Goal: Book appointment/travel/reservation

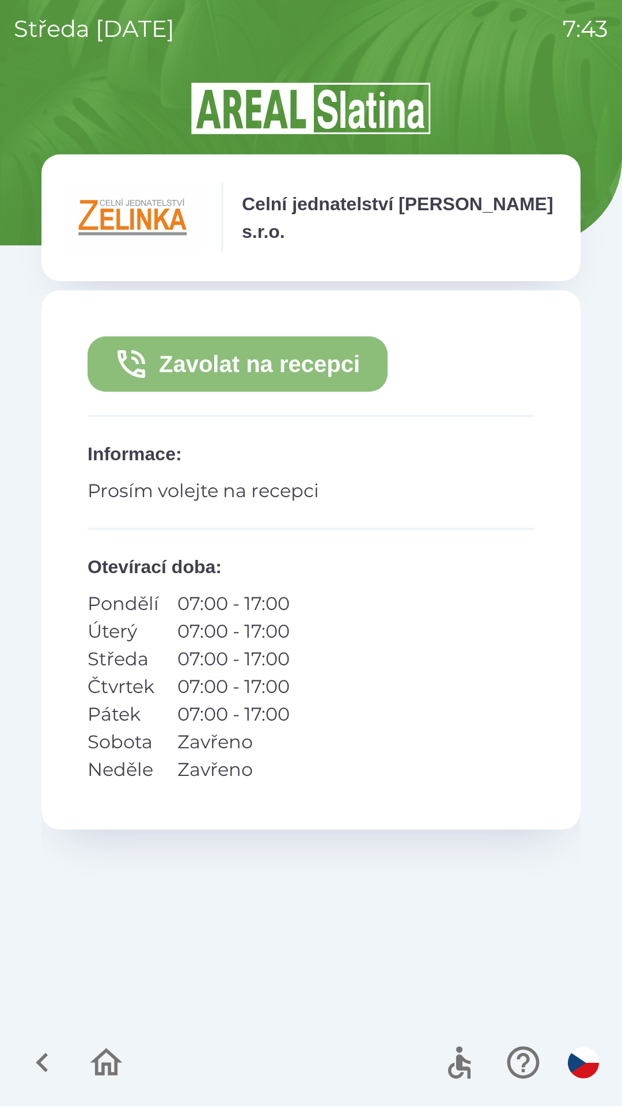
click at [279, 361] on button "Zavolat na recepci" at bounding box center [238, 364] width 300 height 55
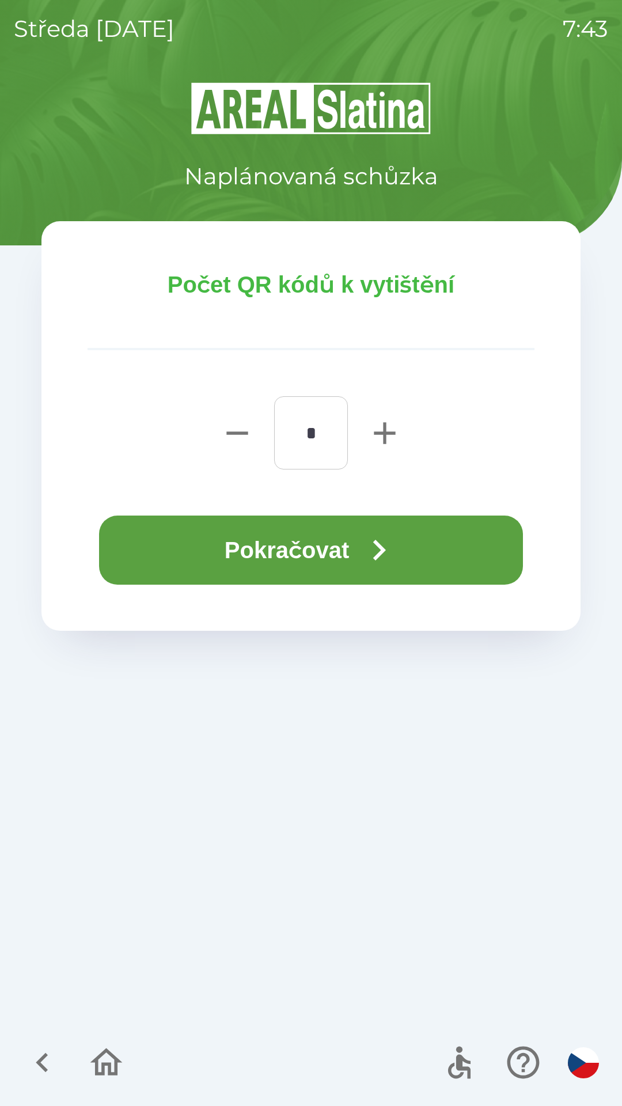
click at [277, 552] on button "Pokračovat" at bounding box center [311, 550] width 424 height 69
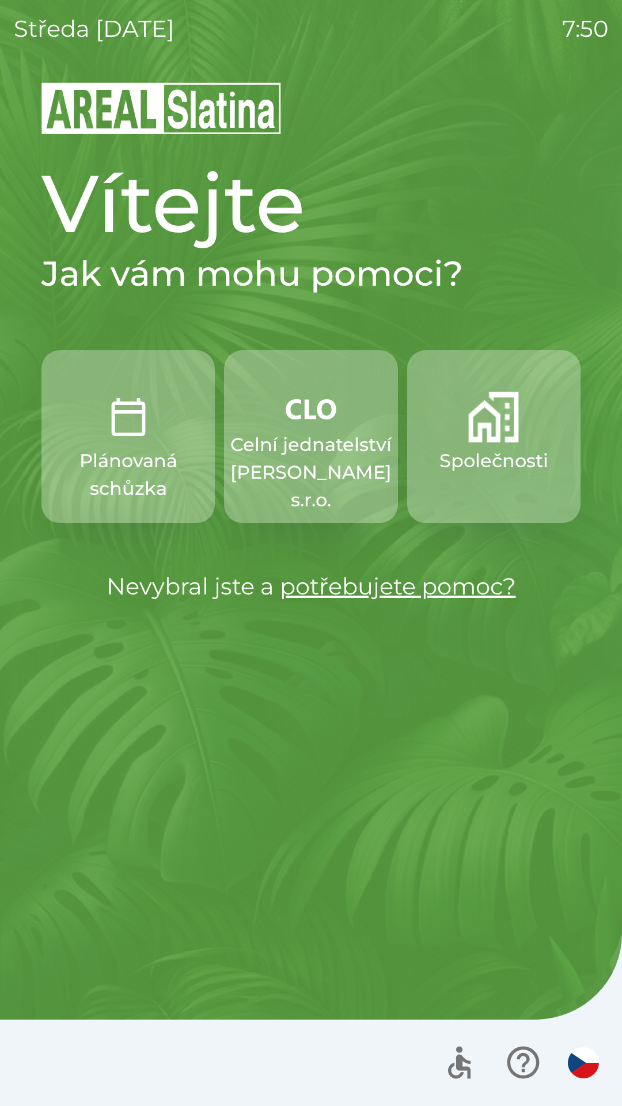
click at [594, 1043] on div at bounding box center [520, 1063] width 168 height 48
click at [586, 1072] on img "button" at bounding box center [583, 1063] width 31 height 31
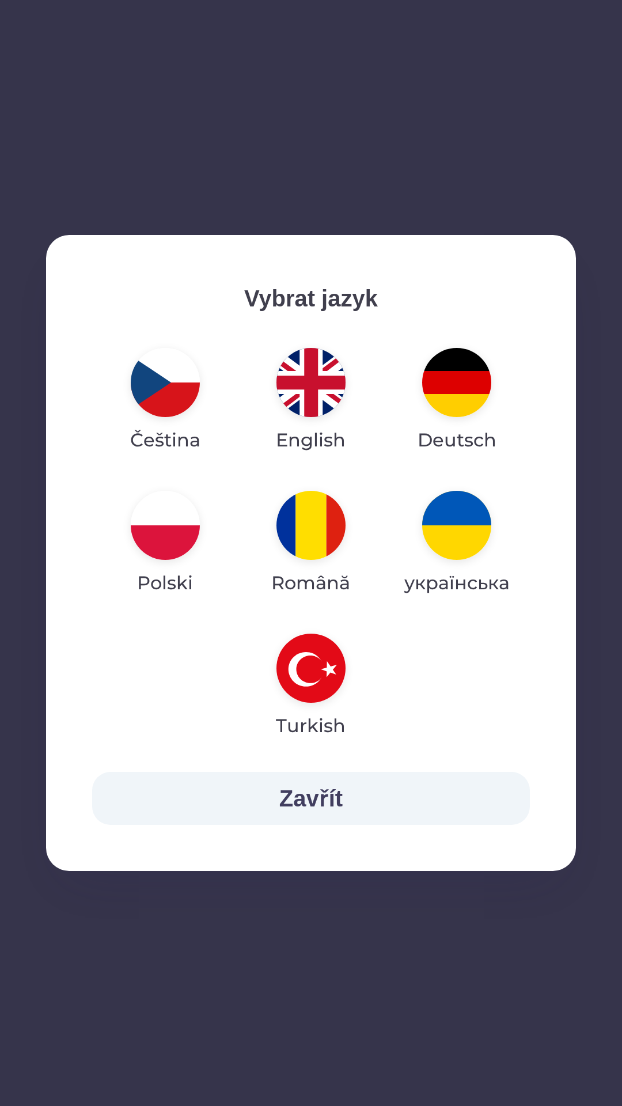
click at [313, 690] on img "button" at bounding box center [311, 668] width 69 height 69
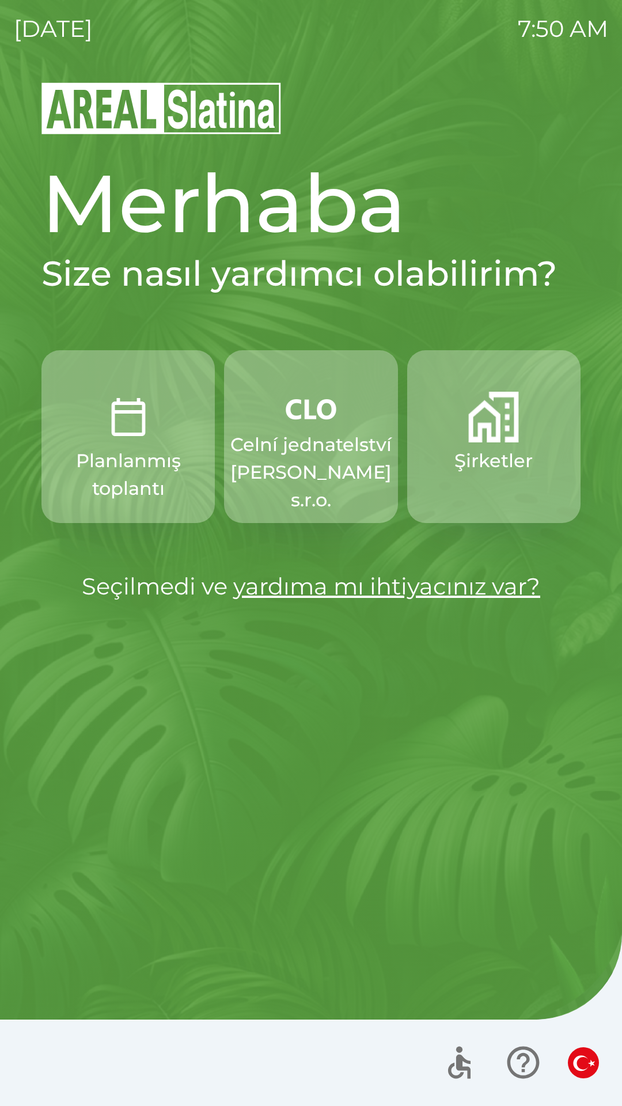
click at [290, 484] on p "Celní jednatelství [PERSON_NAME] s.r.o." at bounding box center [311, 472] width 161 height 83
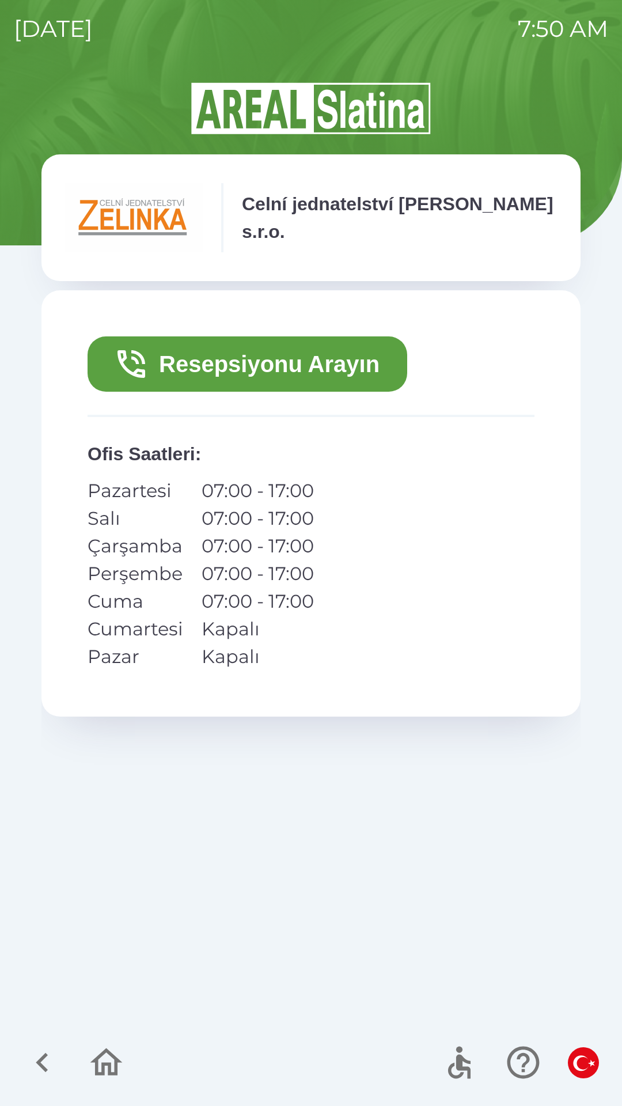
click at [160, 350] on button "Resepsiyonu Arayın" at bounding box center [248, 364] width 320 height 55
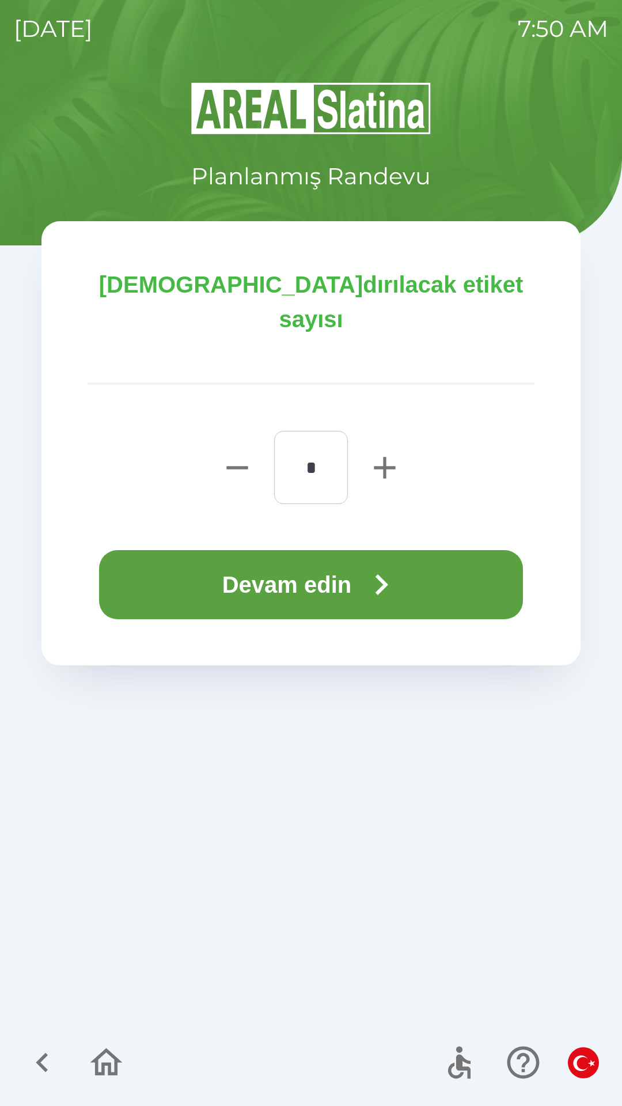
click at [207, 550] on button "Devam edin" at bounding box center [311, 584] width 424 height 69
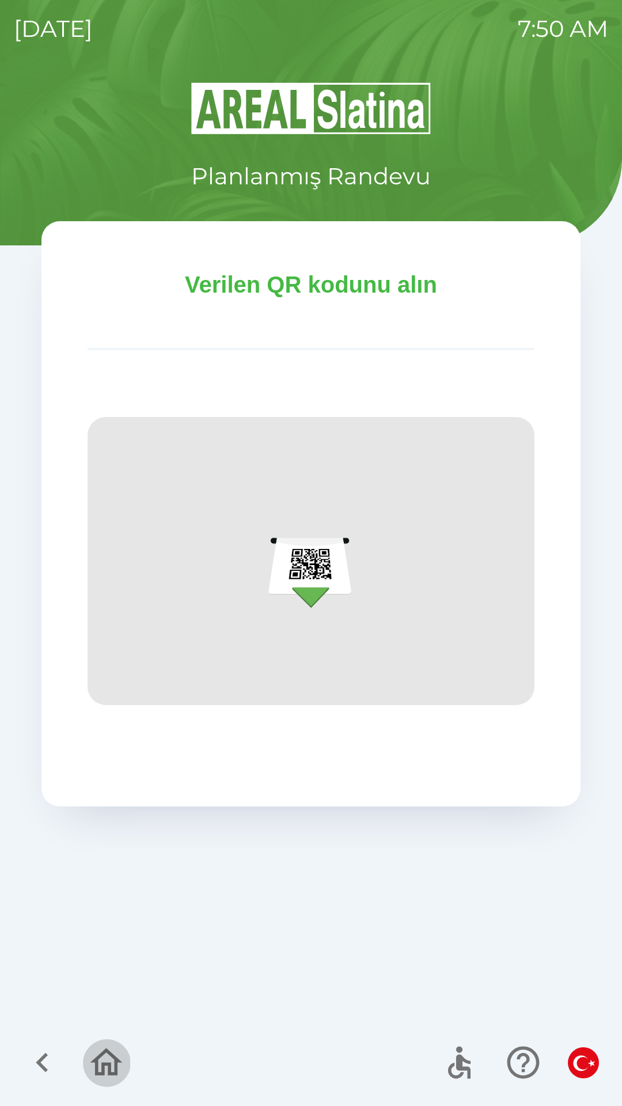
click at [103, 1040] on button "button" at bounding box center [106, 1063] width 48 height 48
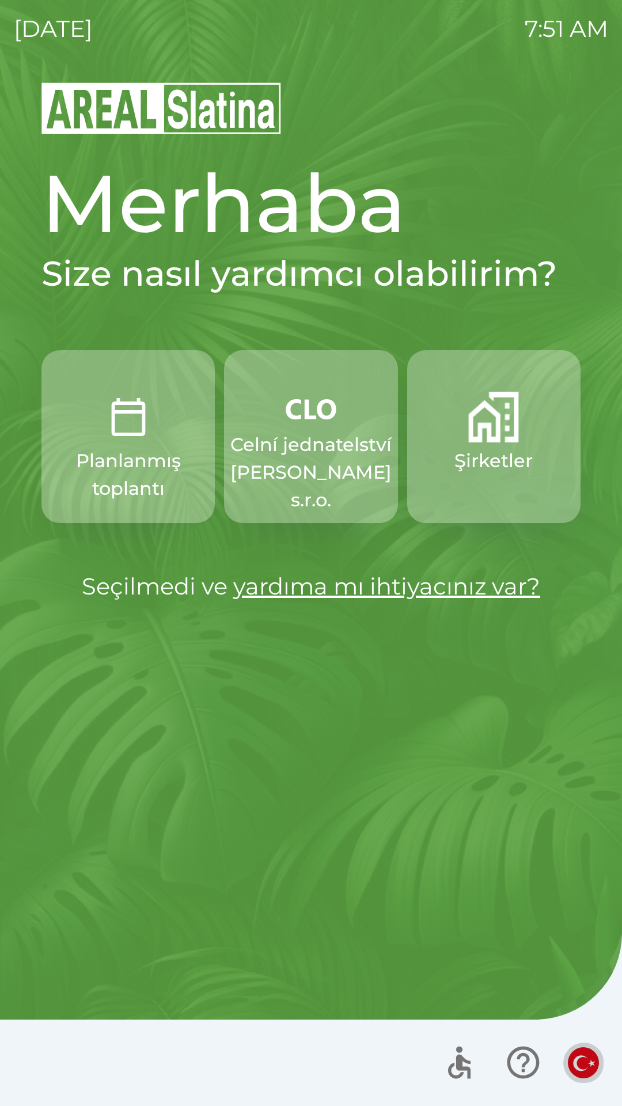
click at [583, 1052] on img "button" at bounding box center [583, 1063] width 31 height 31
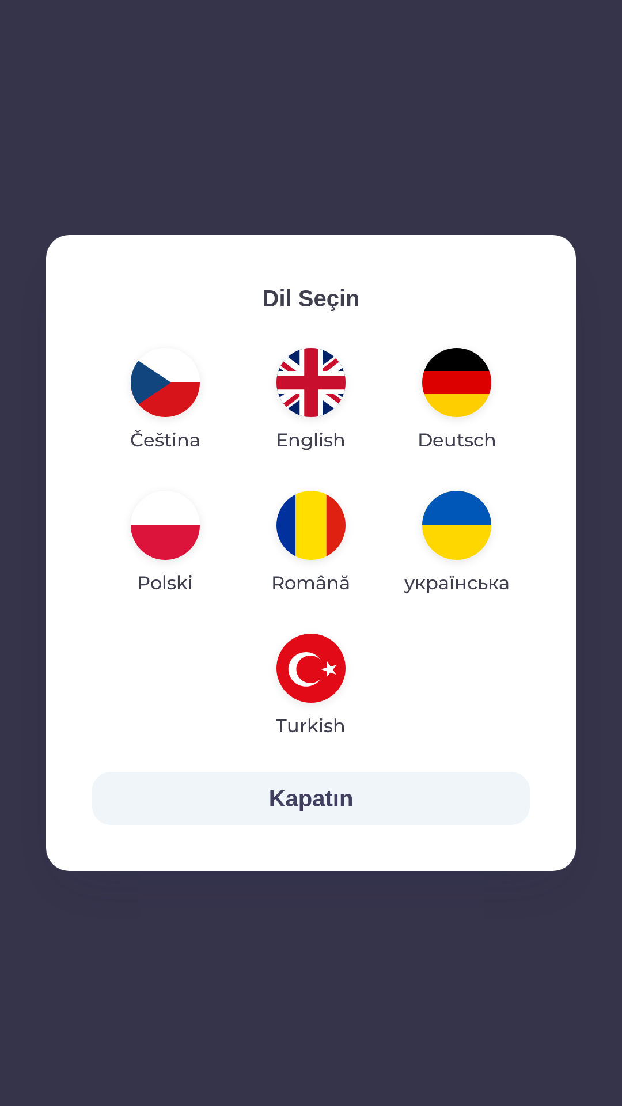
click at [177, 383] on img "button" at bounding box center [165, 382] width 69 height 69
